Goal: Navigation & Orientation: Go to known website

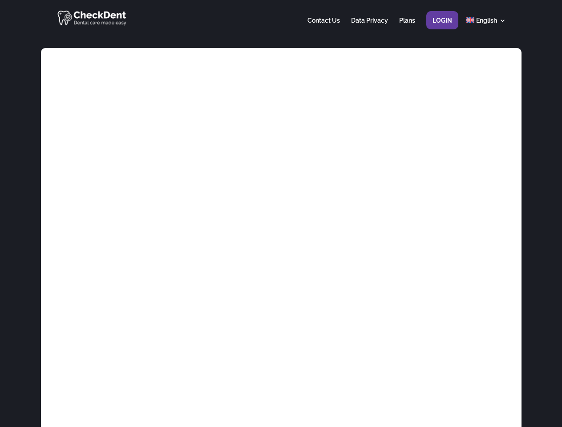
click at [281, 17] on div at bounding box center [281, 17] width 450 height 35
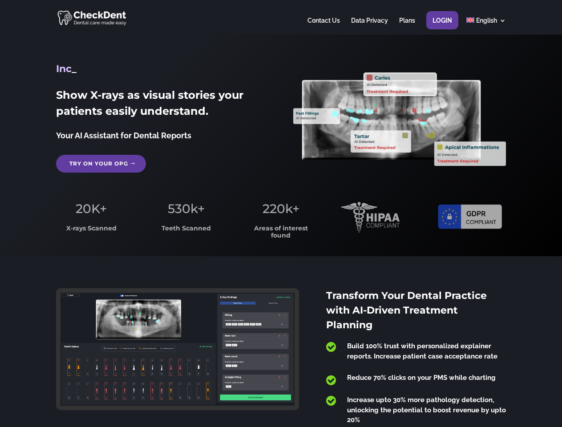
click at [281, 214] on span "220k+" at bounding box center [281, 208] width 37 height 15
click at [281, 17] on div at bounding box center [281, 17] width 450 height 35
